Goal: Task Accomplishment & Management: Understand process/instructions

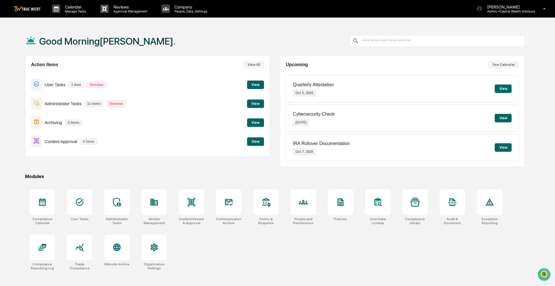
click at [257, 141] on button "View" at bounding box center [255, 141] width 17 height 8
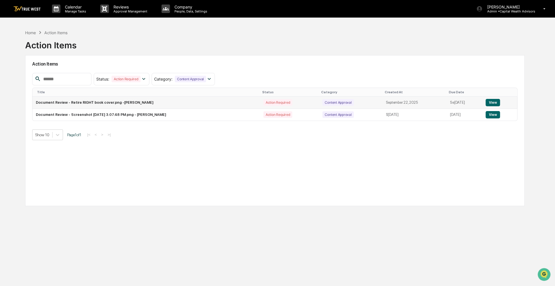
click at [491, 103] on button "View" at bounding box center [492, 102] width 14 height 7
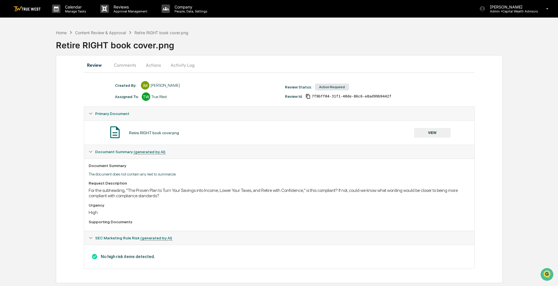
click at [425, 132] on button "VIEW" at bounding box center [432, 133] width 37 height 10
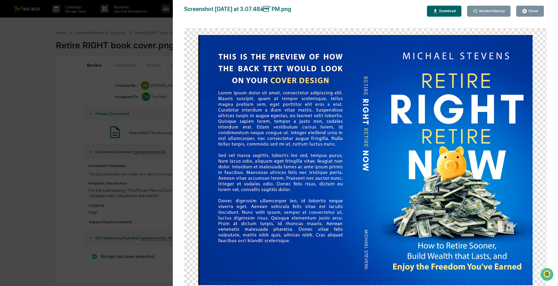
click at [35, 96] on div "Version History 0[DATE]9:08 PM[PERSON_NAME] 0[DATE]4:29 PM[PERSON_NAME] Screens…" at bounding box center [279, 143] width 558 height 286
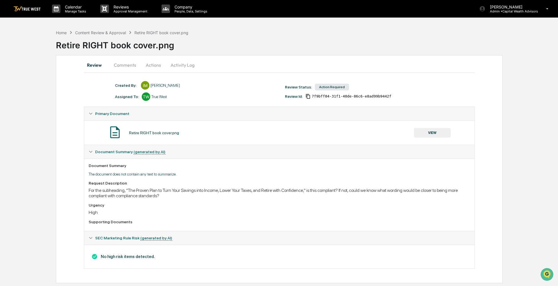
click at [130, 65] on button "Comments" at bounding box center [124, 65] width 31 height 14
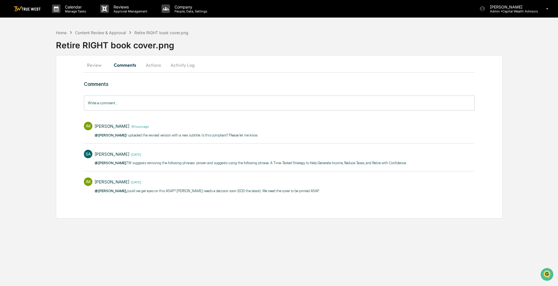
click at [149, 65] on button "Actions" at bounding box center [153, 65] width 25 height 14
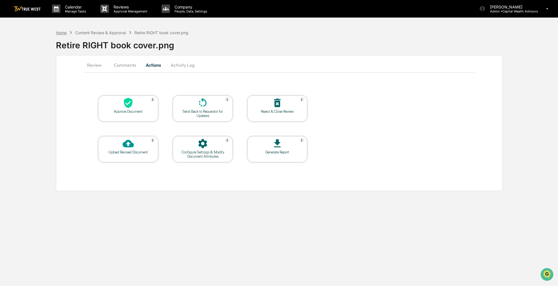
click at [64, 34] on div "Home" at bounding box center [61, 32] width 11 height 5
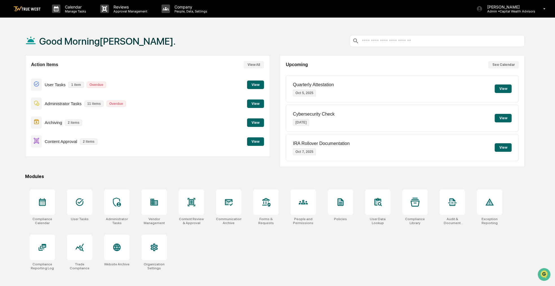
click at [253, 140] on button "View" at bounding box center [255, 141] width 17 height 8
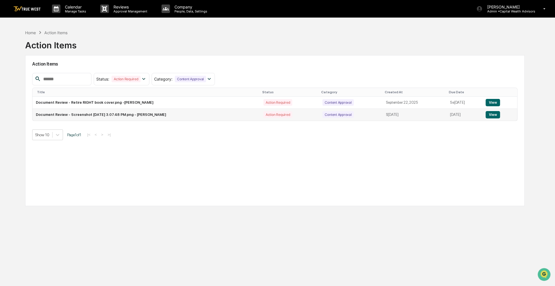
click at [487, 115] on button "View" at bounding box center [492, 114] width 14 height 7
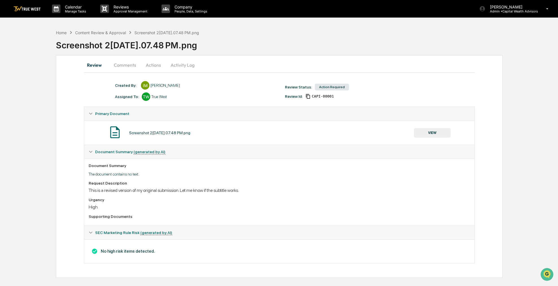
click at [433, 133] on button "VIEW" at bounding box center [432, 133] width 37 height 10
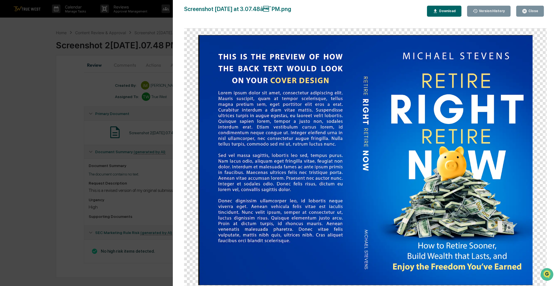
click at [156, 197] on div "Version History 09[DATE]:11 P[PERSON_NAME] Screenshot 20[DATE]t 3.07.48â¯PM.pn…" at bounding box center [279, 143] width 558 height 286
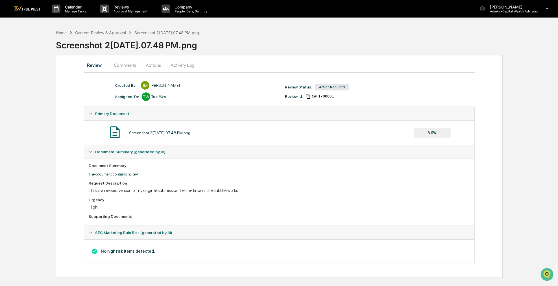
drag, startPoint x: 306, startPoint y: 39, endPoint x: 288, endPoint y: 38, distance: 17.5
click at [288, 38] on div "Screenshot 2[DATE].07.48 PM.png" at bounding box center [307, 43] width 502 height 15
click at [424, 131] on button "VIEW" at bounding box center [432, 133] width 37 height 10
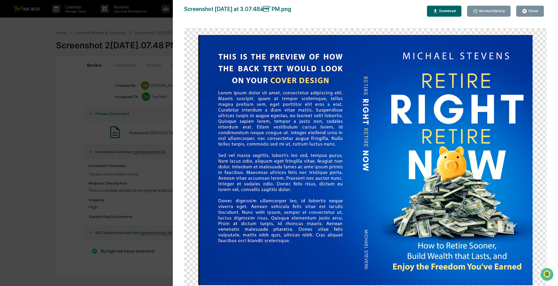
click at [46, 45] on div "Version History 09[DATE]:11 P[PERSON_NAME] Screenshot 20[DATE]t 3.07.48â¯PM.pn…" at bounding box center [279, 143] width 558 height 286
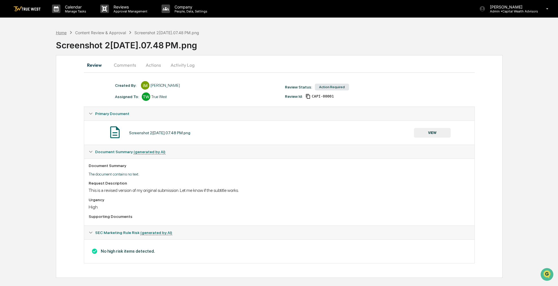
click at [62, 30] on div "Home" at bounding box center [61, 32] width 11 height 5
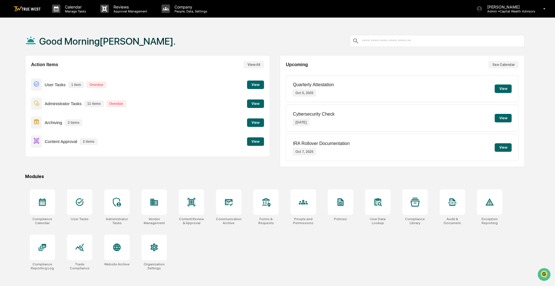
click at [257, 138] on button "View" at bounding box center [255, 141] width 17 height 8
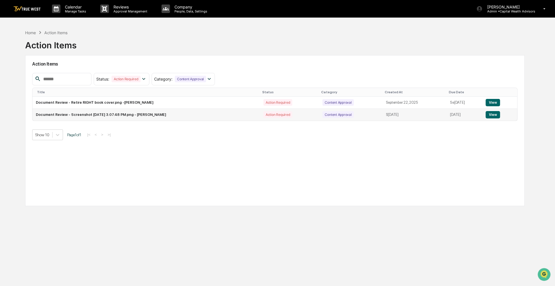
click at [496, 115] on button "View" at bounding box center [492, 114] width 14 height 7
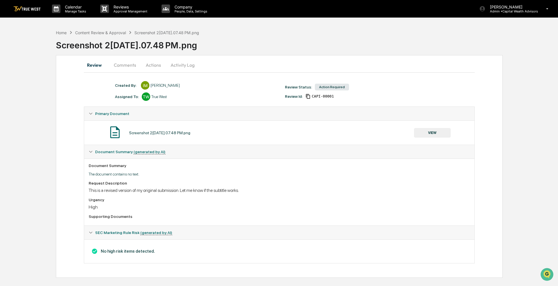
click at [438, 131] on button "VIEW" at bounding box center [432, 133] width 37 height 10
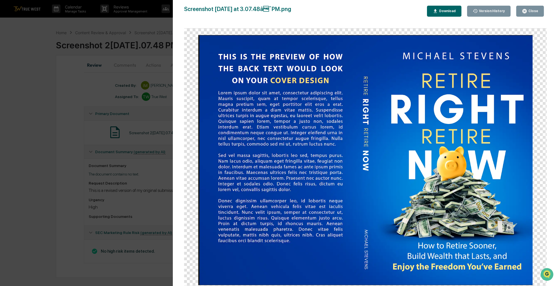
click at [84, 84] on div "Version History 09[DATE]:11 P[PERSON_NAME] Screenshot 20[DATE]t 3.07.48â¯PM.pn…" at bounding box center [279, 143] width 558 height 286
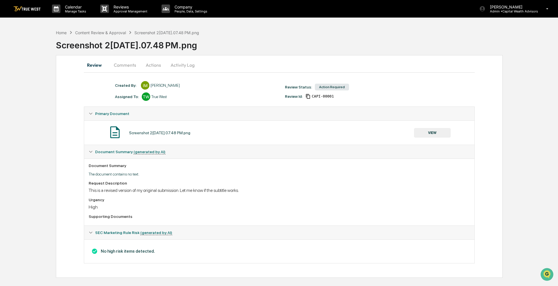
drag, startPoint x: 91, startPoint y: 86, endPoint x: 77, endPoint y: 90, distance: 14.2
click at [77, 90] on div "Review Comments Actions Activity Log Created By: ‎ ‎ IM [PERSON_NAME] Assigned …" at bounding box center [279, 166] width 447 height 222
click at [63, 32] on div "Home" at bounding box center [61, 32] width 11 height 5
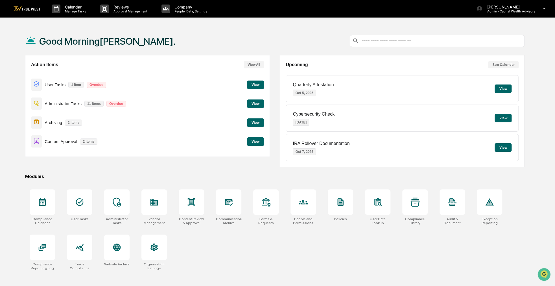
click at [257, 141] on button "View" at bounding box center [255, 141] width 17 height 8
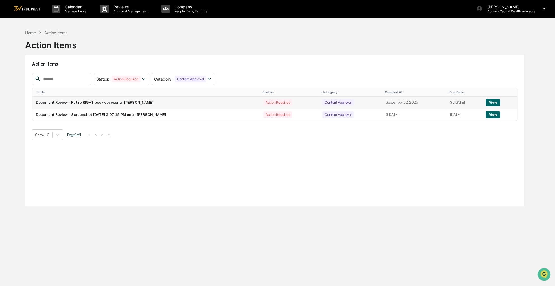
click at [500, 103] on button "View" at bounding box center [492, 102] width 14 height 7
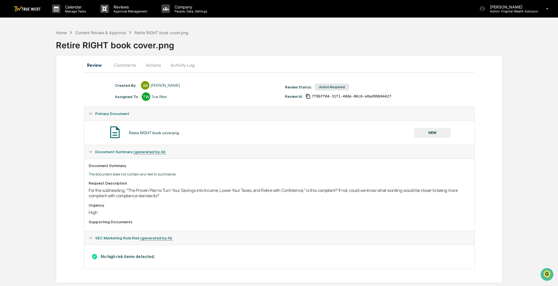
click at [121, 66] on button "Comments" at bounding box center [124, 65] width 31 height 14
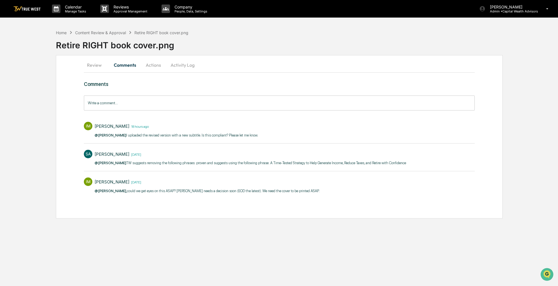
click at [100, 64] on button "Review" at bounding box center [96, 65] width 25 height 14
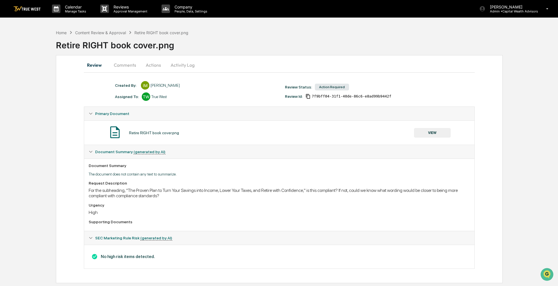
click at [421, 135] on button "VIEW" at bounding box center [432, 133] width 37 height 10
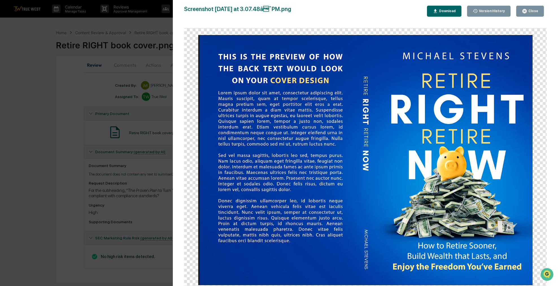
drag, startPoint x: 356, startPoint y: 129, endPoint x: 316, endPoint y: 105, distance: 47.1
click at [316, 105] on img at bounding box center [365, 160] width 334 height 250
click at [27, 63] on div "Version History 0[DATE]9:08 PM[PERSON_NAME] 0[DATE]4:29 PM[PERSON_NAME] Screens…" at bounding box center [279, 143] width 558 height 286
drag, startPoint x: 29, startPoint y: 62, endPoint x: 68, endPoint y: 34, distance: 48.7
click at [32, 60] on div "Version History 0[DATE]9:08 PM[PERSON_NAME] 0[DATE]4:29 PM[PERSON_NAME] Screens…" at bounding box center [279, 143] width 558 height 286
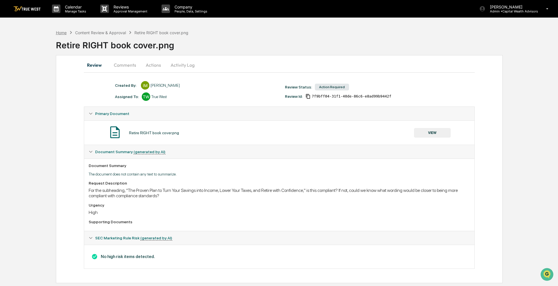
click at [61, 33] on div "Home" at bounding box center [61, 32] width 11 height 5
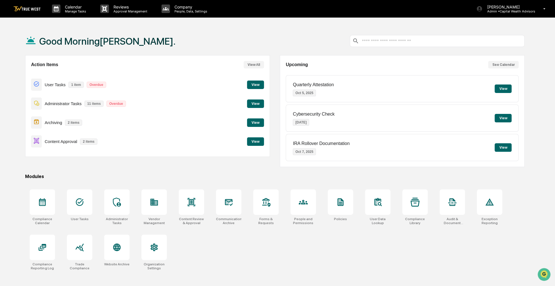
drag, startPoint x: 262, startPoint y: 250, endPoint x: 236, endPoint y: 255, distance: 26.8
click at [236, 255] on div "Compliance Calendar User Tasks Administrator Tasks Vendor Management Content Re…" at bounding box center [274, 229] width 499 height 87
click at [200, 211] on div at bounding box center [191, 201] width 25 height 25
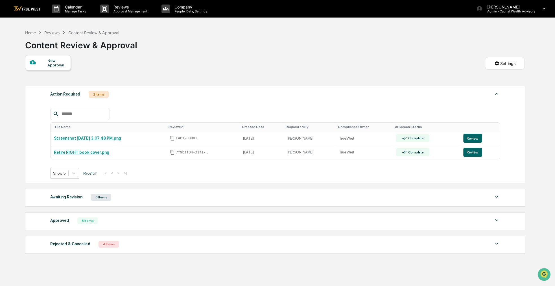
click at [113, 217] on div "Approved 8 Items" at bounding box center [274, 220] width 449 height 8
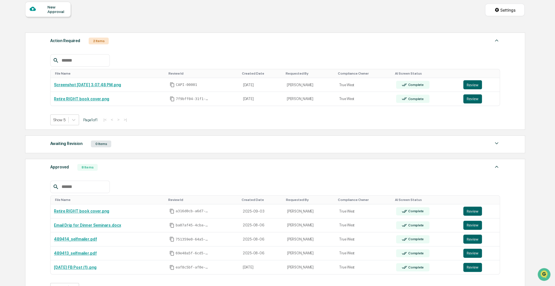
scroll to position [85, 0]
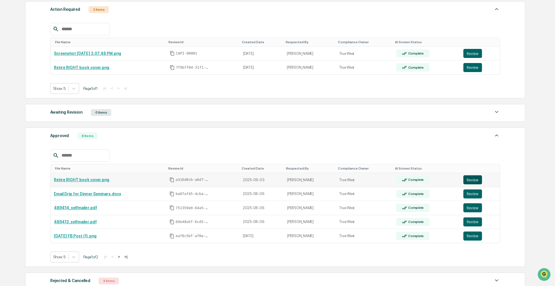
click at [469, 179] on button "Review" at bounding box center [472, 179] width 19 height 9
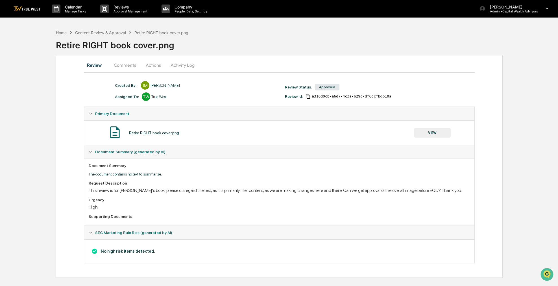
click at [443, 133] on button "VIEW" at bounding box center [432, 133] width 37 height 10
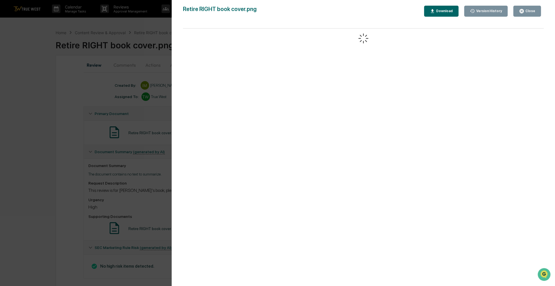
drag, startPoint x: 373, startPoint y: 142, endPoint x: 350, endPoint y: 141, distance: 23.4
click at [350, 141] on div at bounding box center [363, 160] width 361 height 263
